Goal: Information Seeking & Learning: Learn about a topic

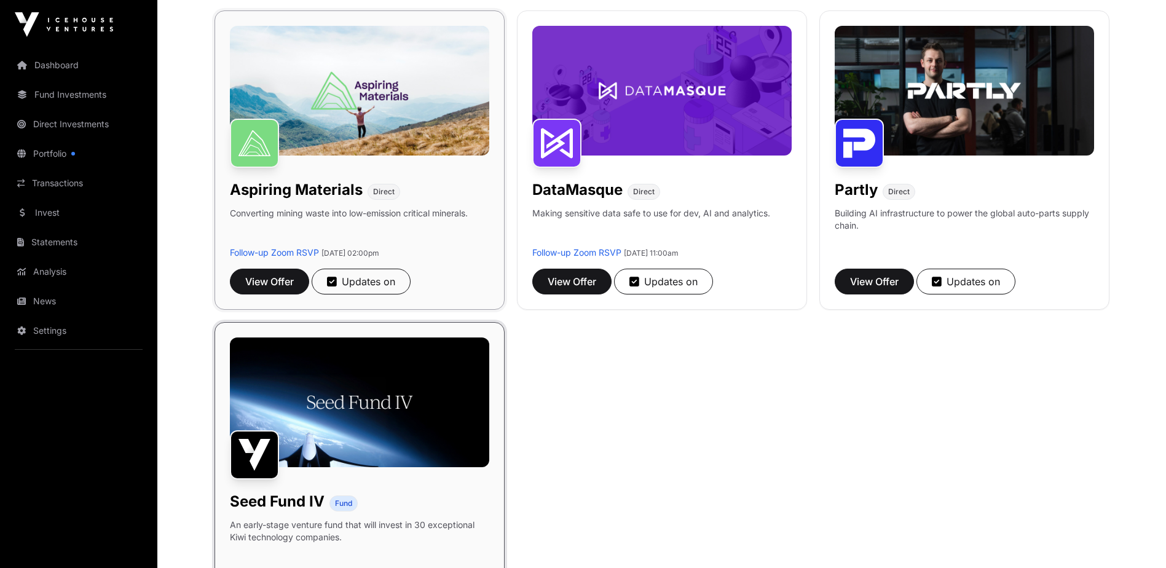
scroll to position [123, 0]
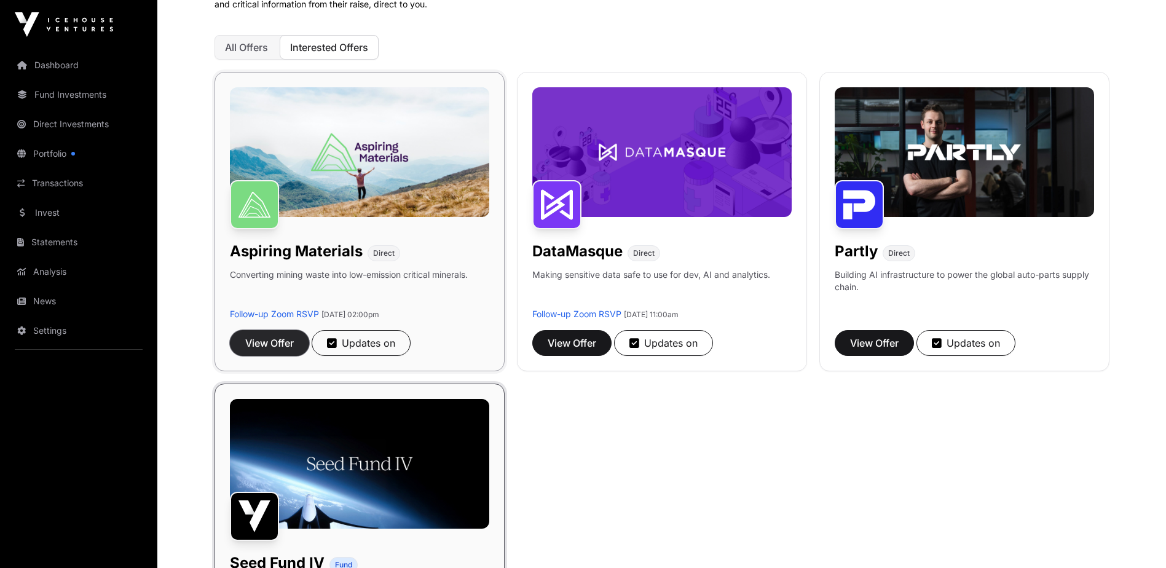
click at [280, 338] on span "View Offer" at bounding box center [269, 343] width 49 height 15
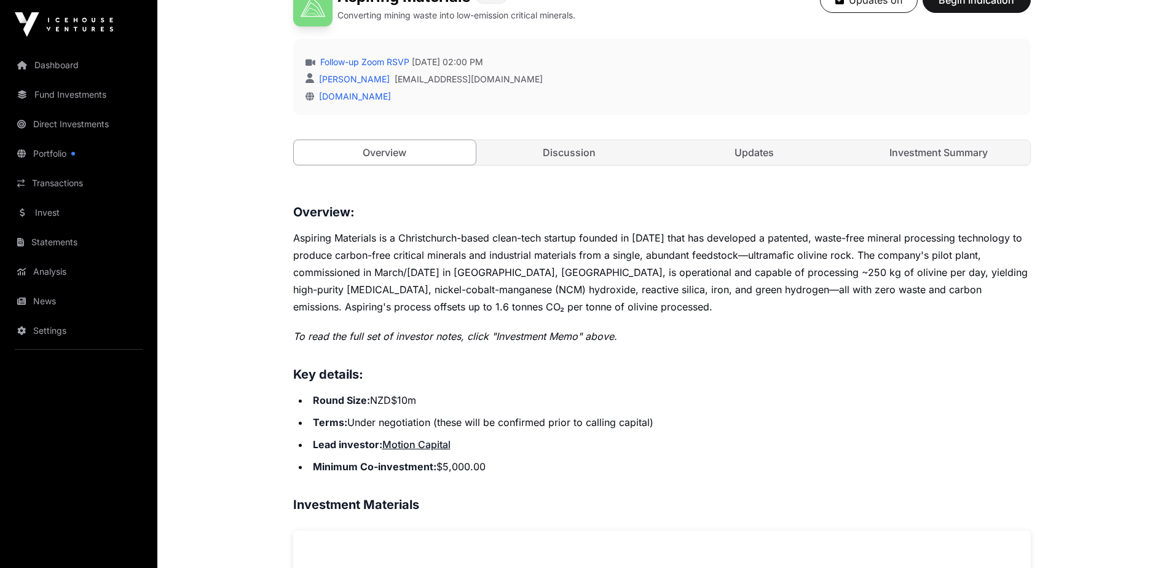
scroll to position [246, 0]
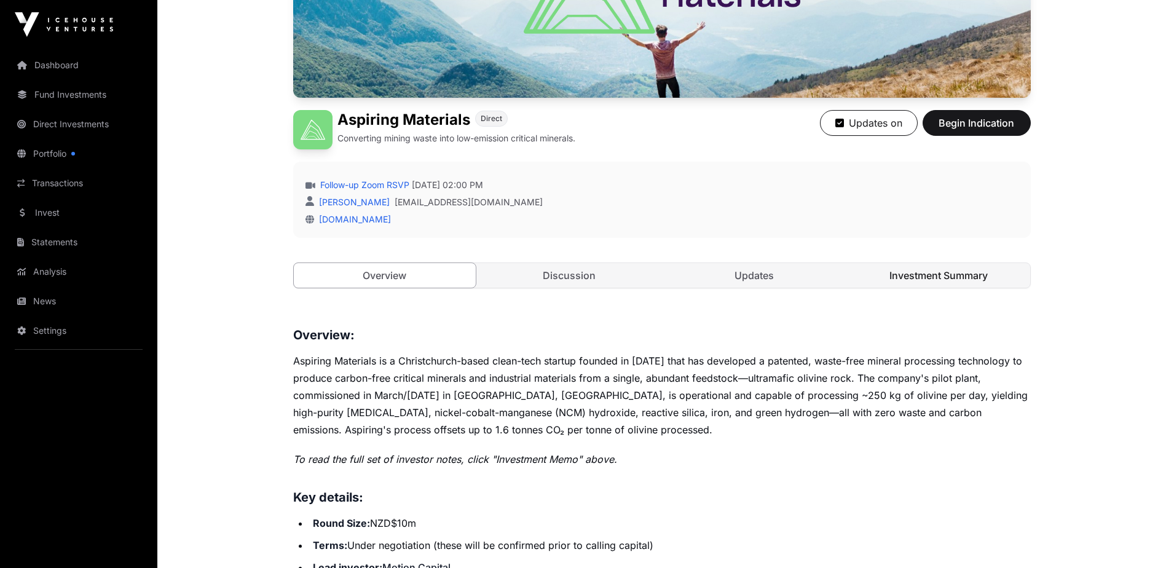
click at [928, 269] on link "Investment Summary" at bounding box center [939, 275] width 183 height 25
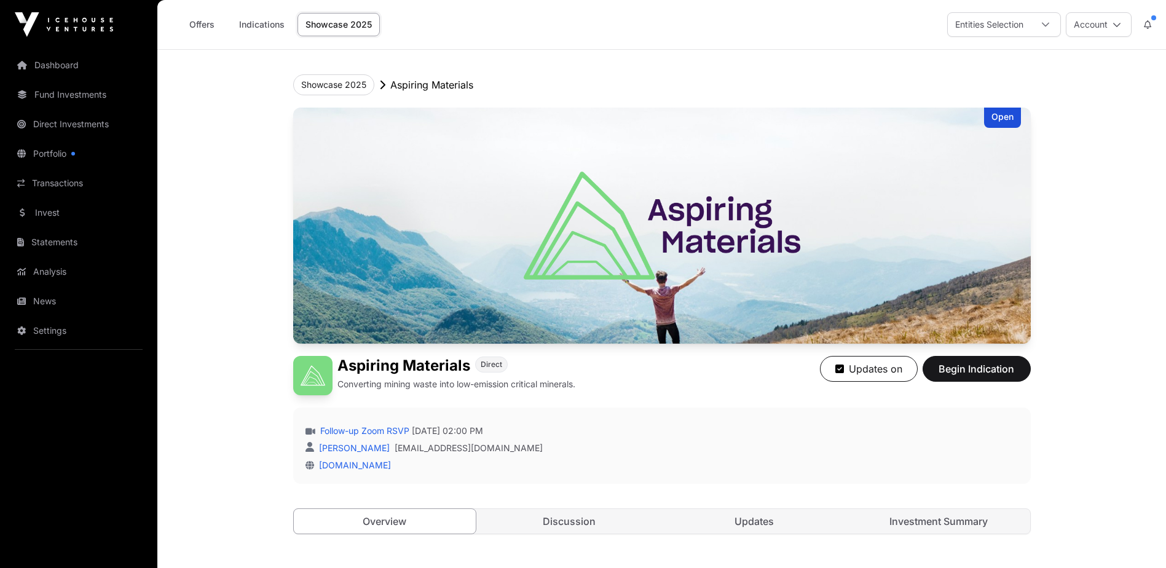
scroll to position [123, 0]
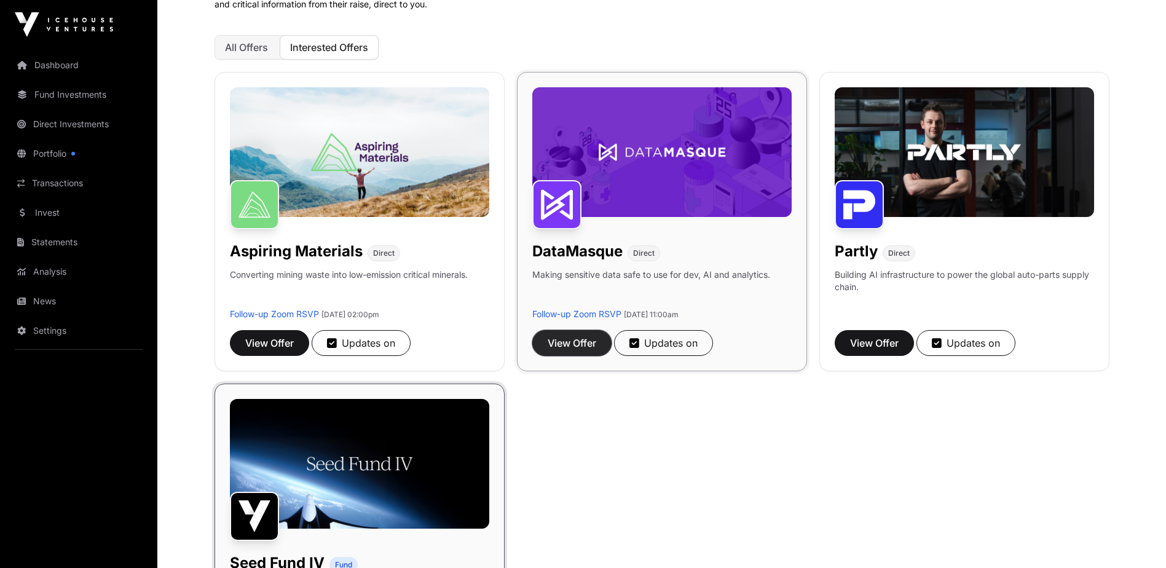
click at [584, 338] on span "View Offer" at bounding box center [572, 343] width 49 height 15
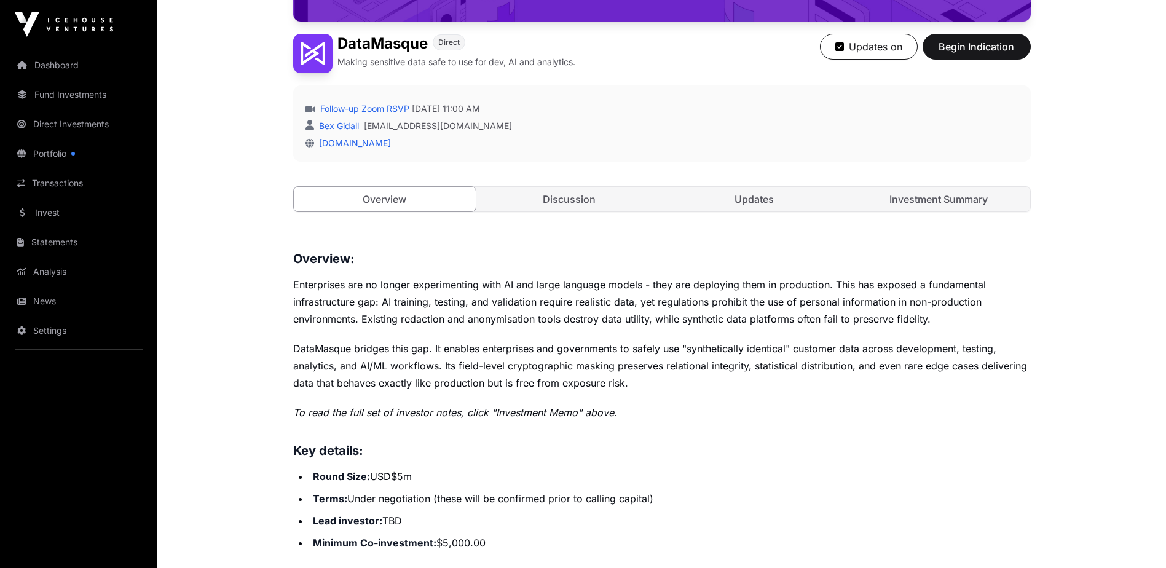
scroll to position [261, 0]
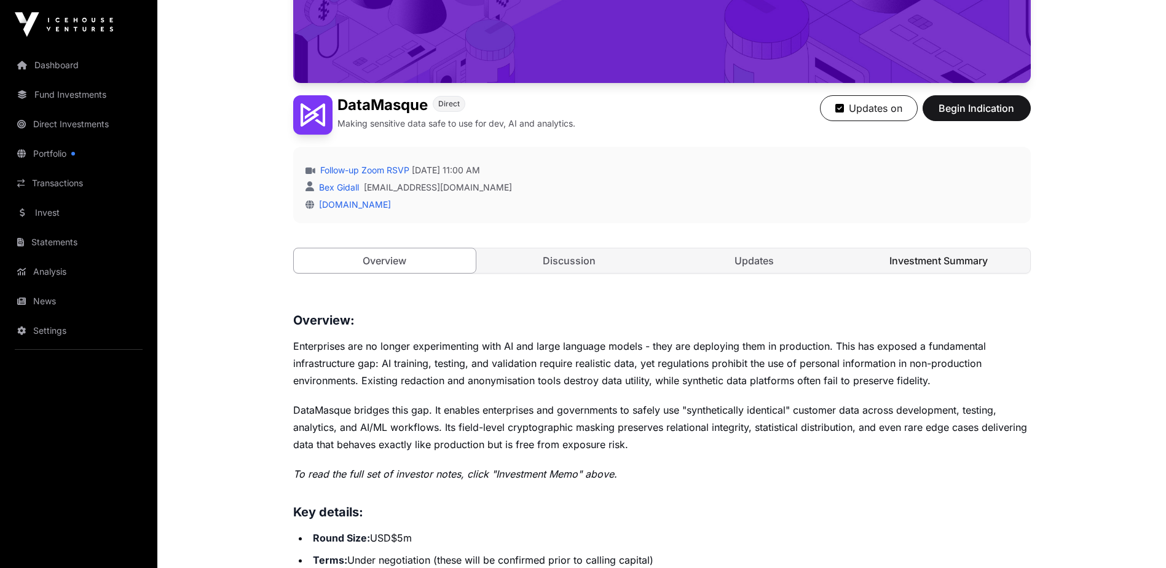
click at [930, 259] on link "Investment Summary" at bounding box center [939, 260] width 183 height 25
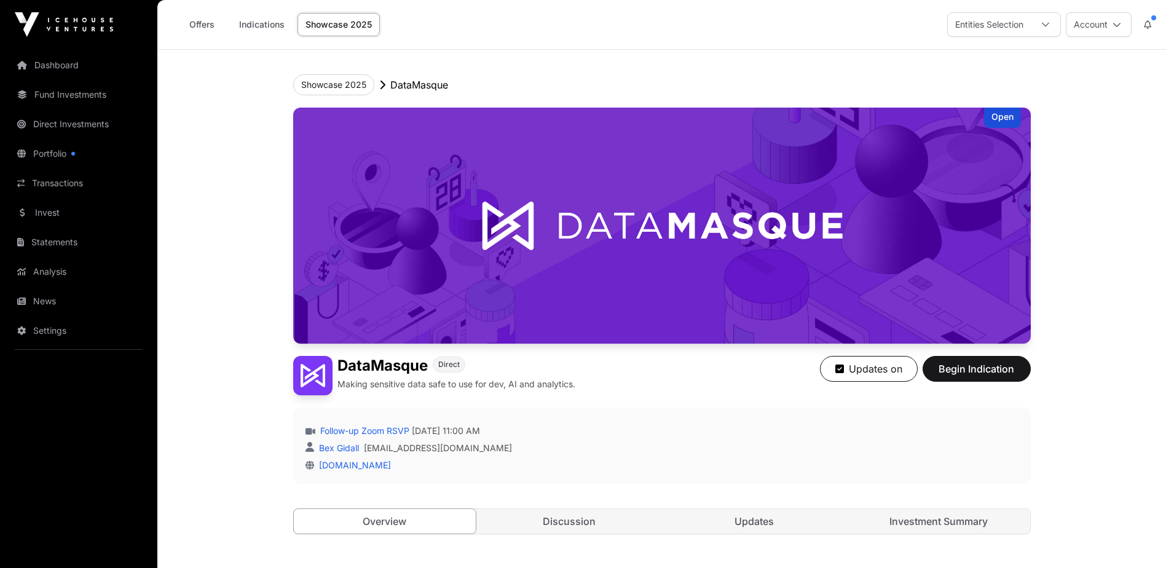
scroll to position [261, 0]
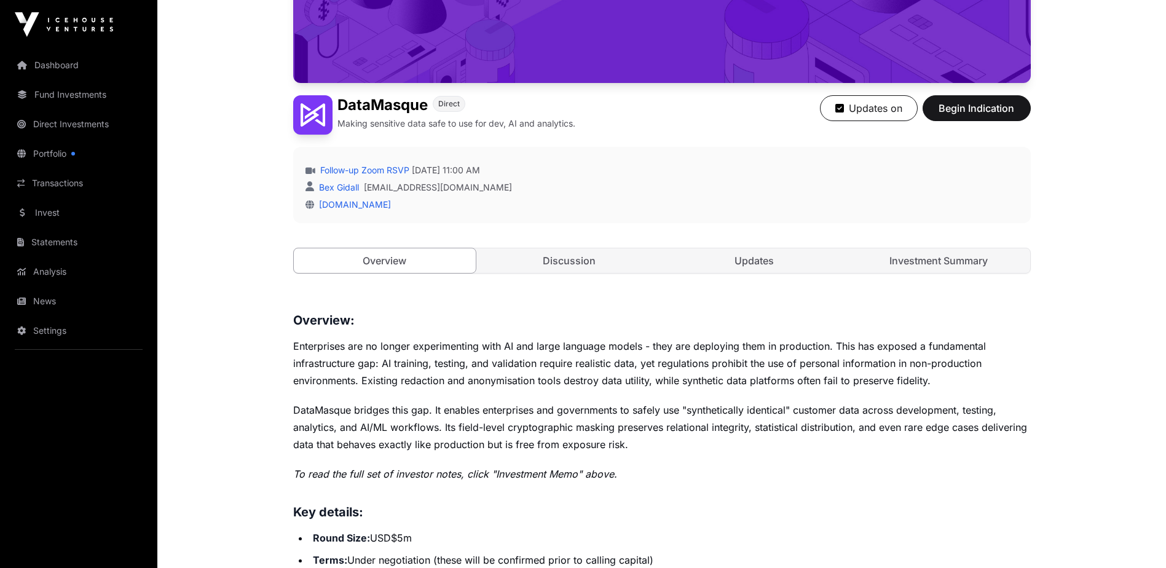
scroll to position [123, 0]
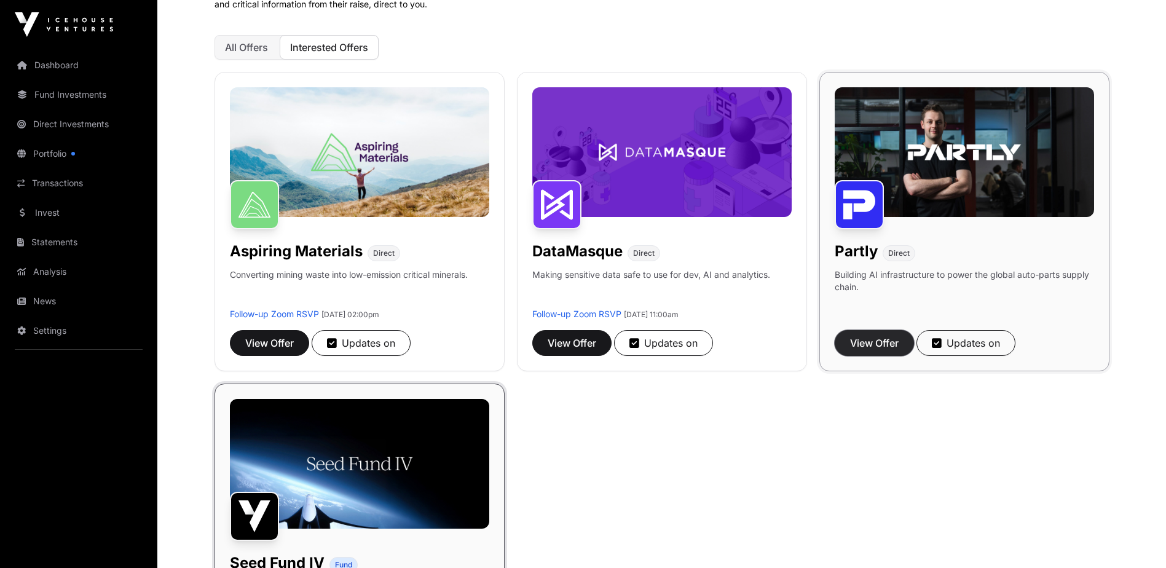
click at [892, 337] on span "View Offer" at bounding box center [874, 343] width 49 height 15
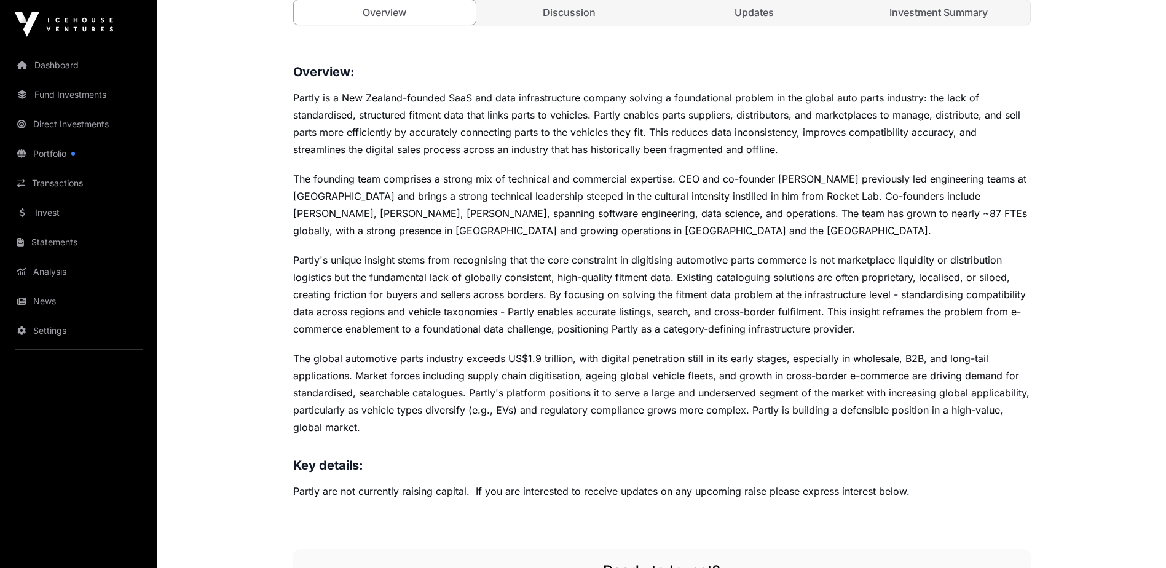
scroll to position [184, 0]
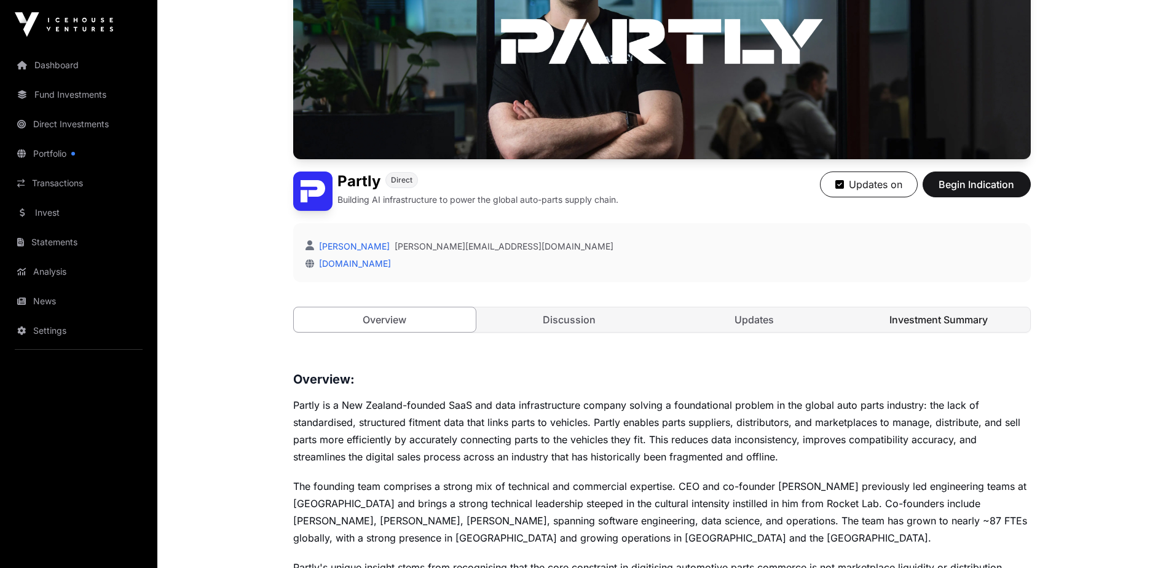
click at [928, 319] on link "Investment Summary" at bounding box center [939, 319] width 183 height 25
